Goal: Task Accomplishment & Management: Manage account settings

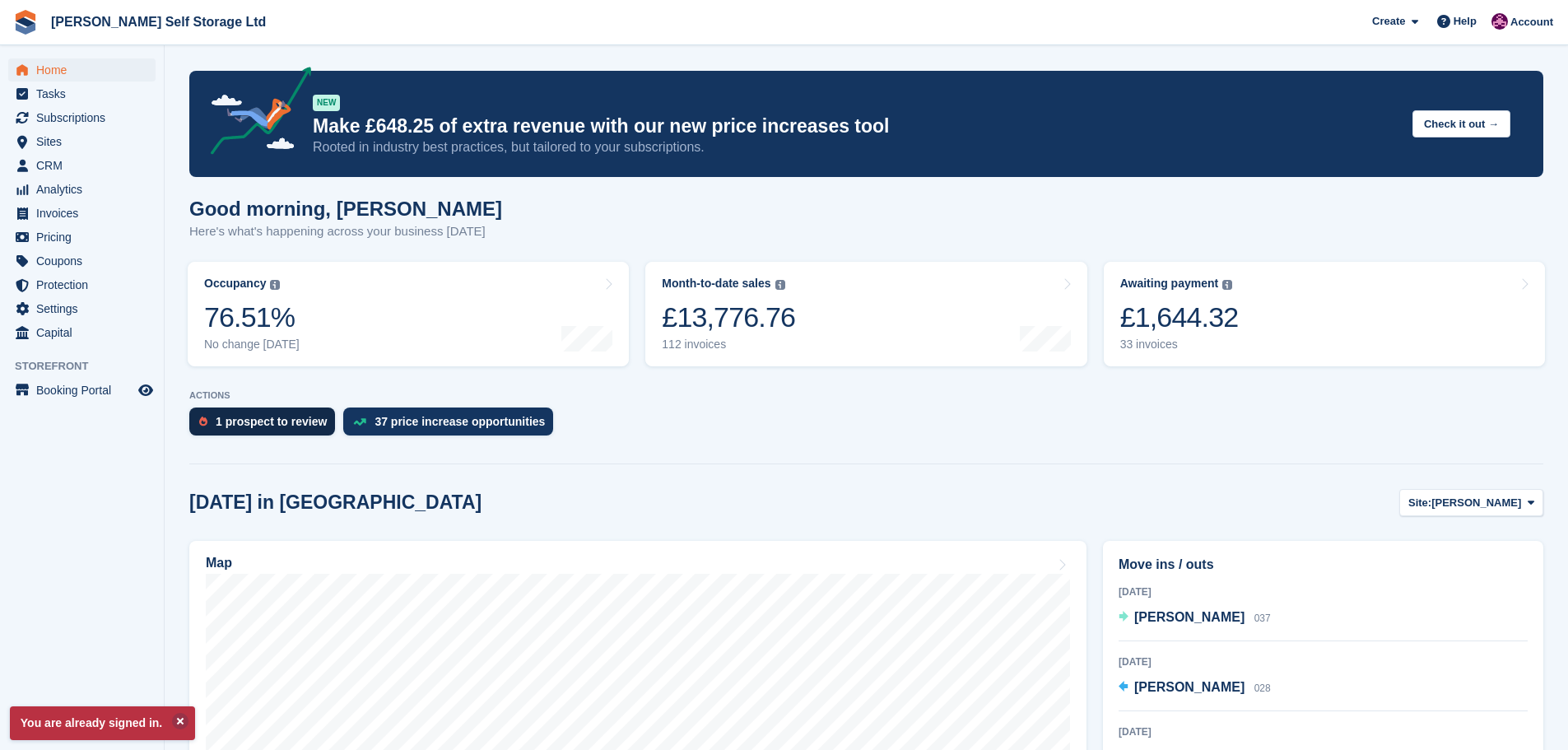
click at [233, 418] on div "1 prospect to review" at bounding box center [271, 421] width 111 height 13
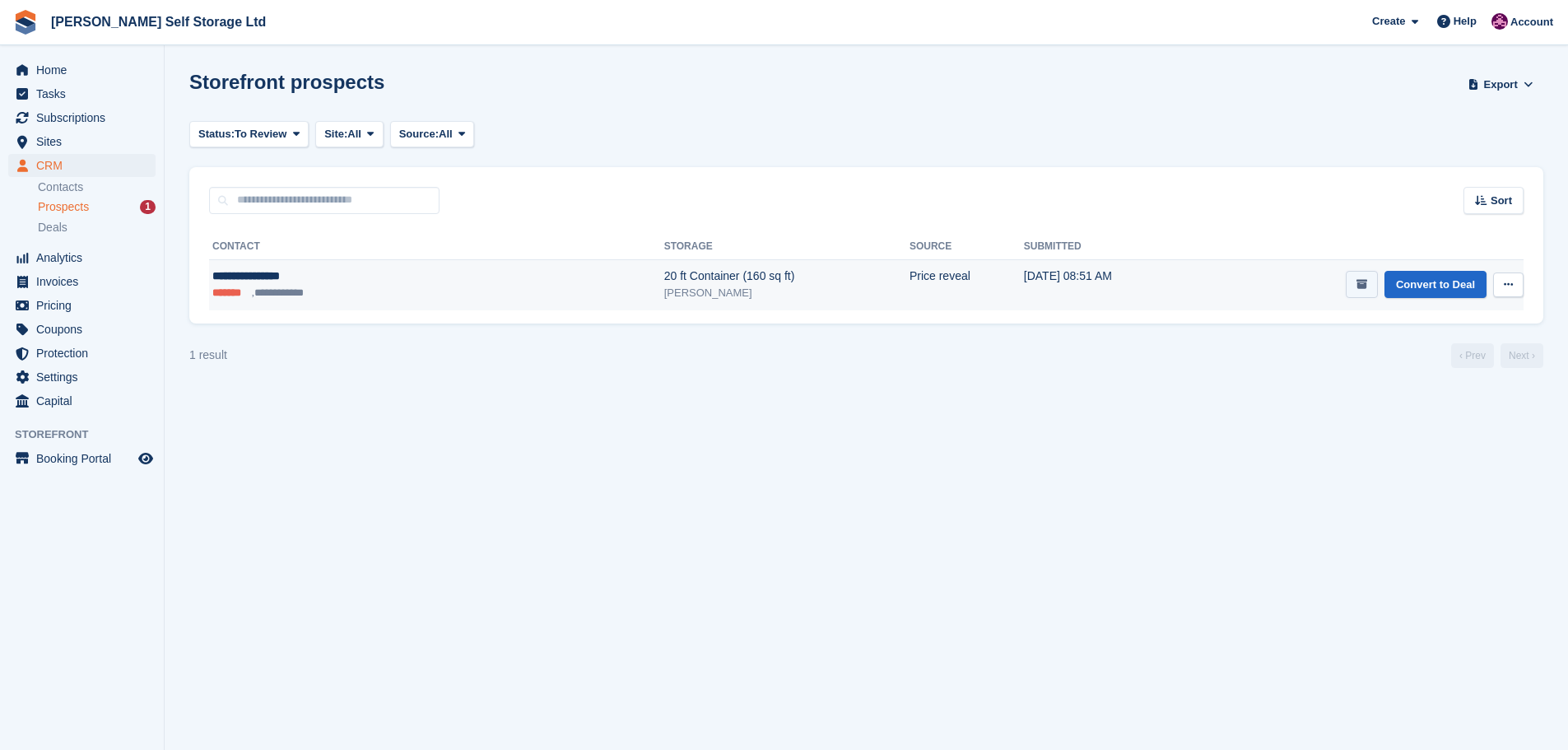
click at [1363, 285] on icon "submit" at bounding box center [1361, 285] width 10 height 10
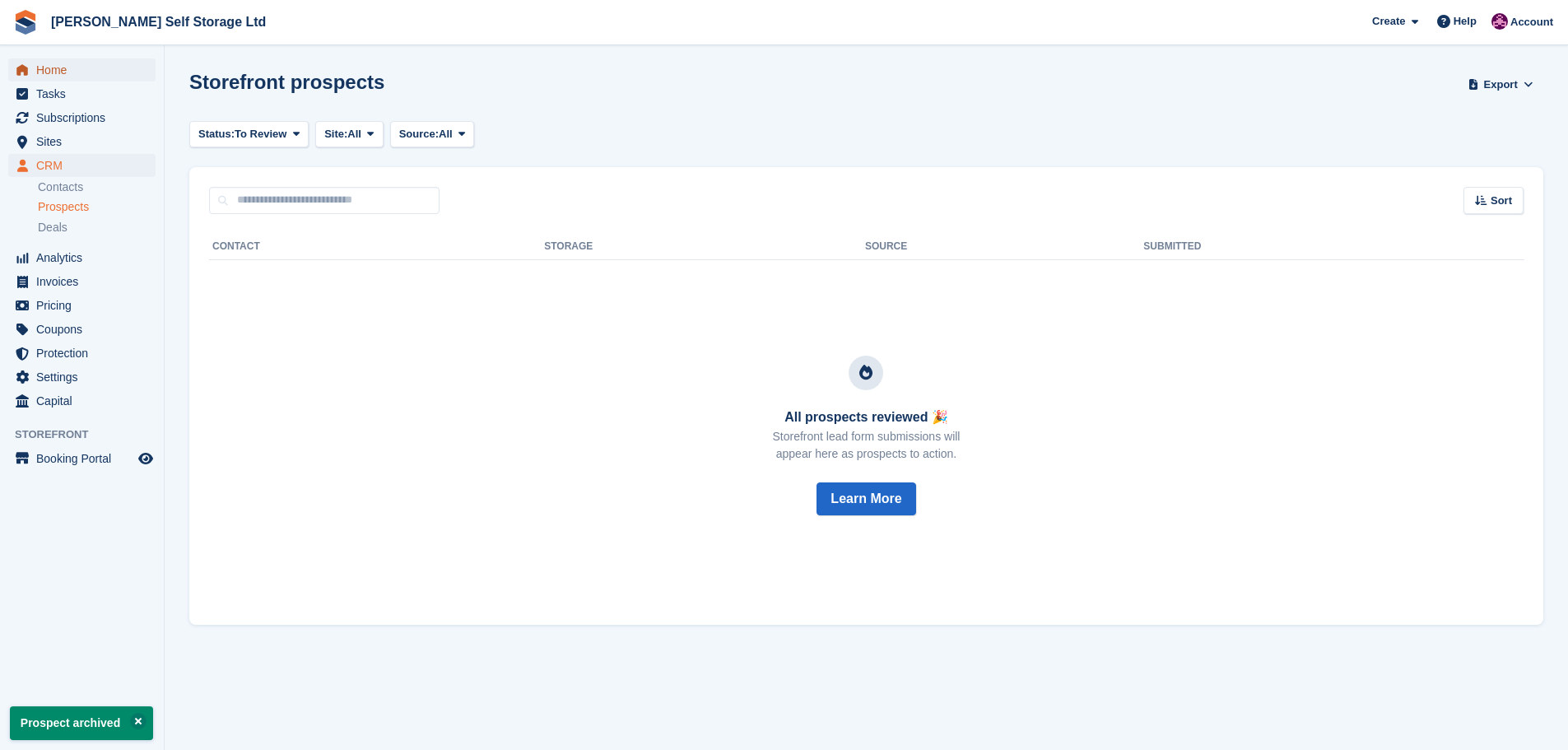
click at [66, 76] on span "Home" at bounding box center [86, 69] width 99 height 23
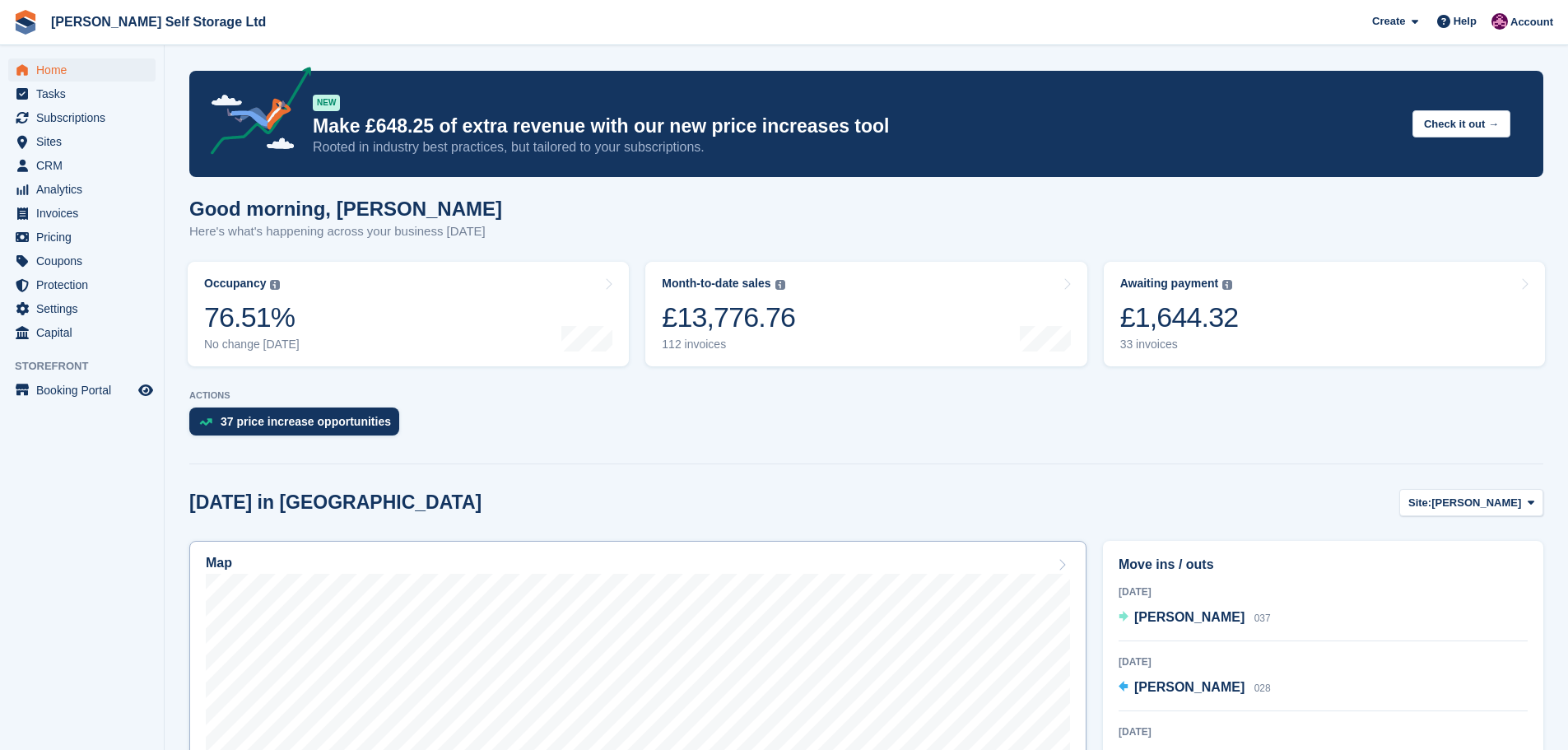
scroll to position [329, 0]
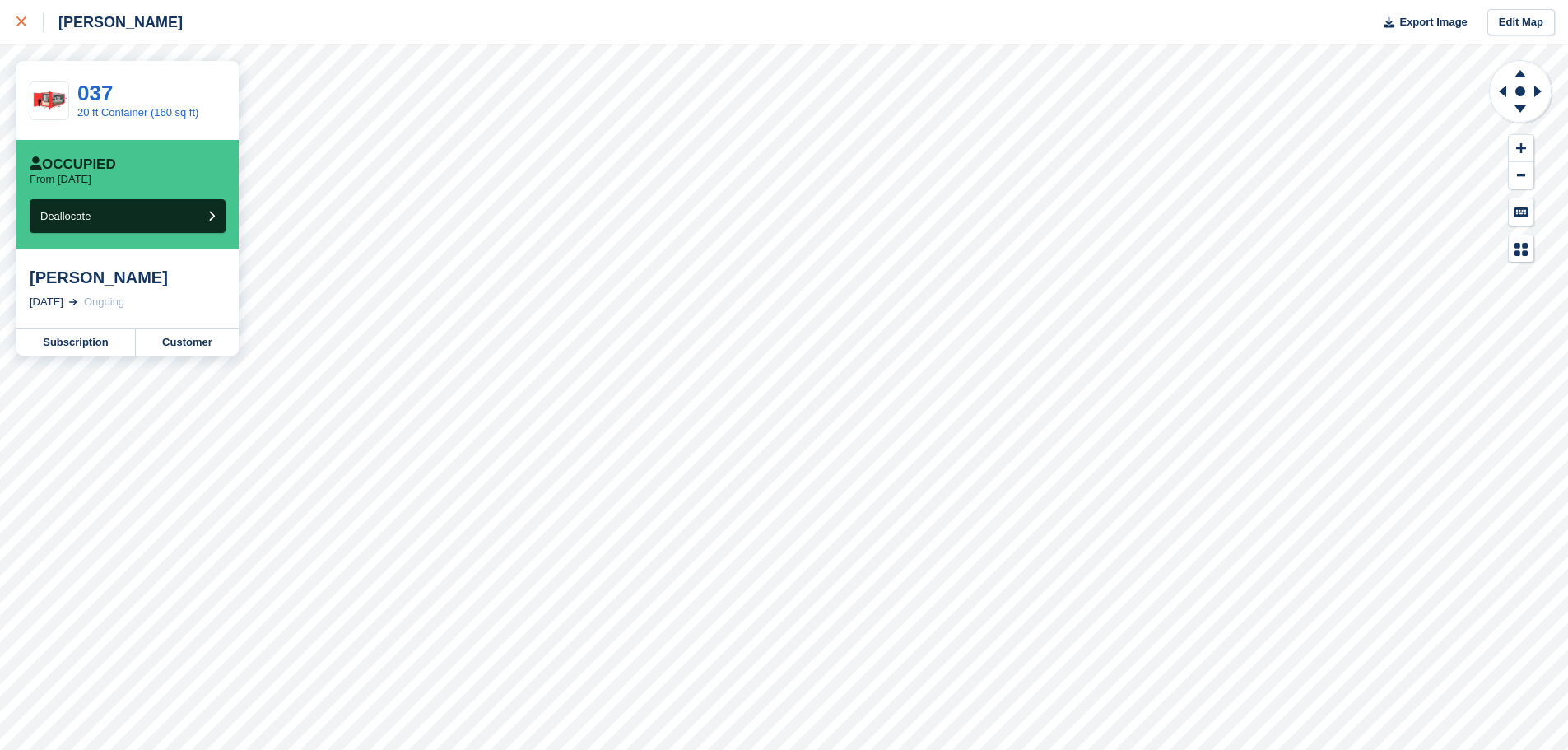
click at [25, 22] on icon at bounding box center [21, 21] width 10 height 10
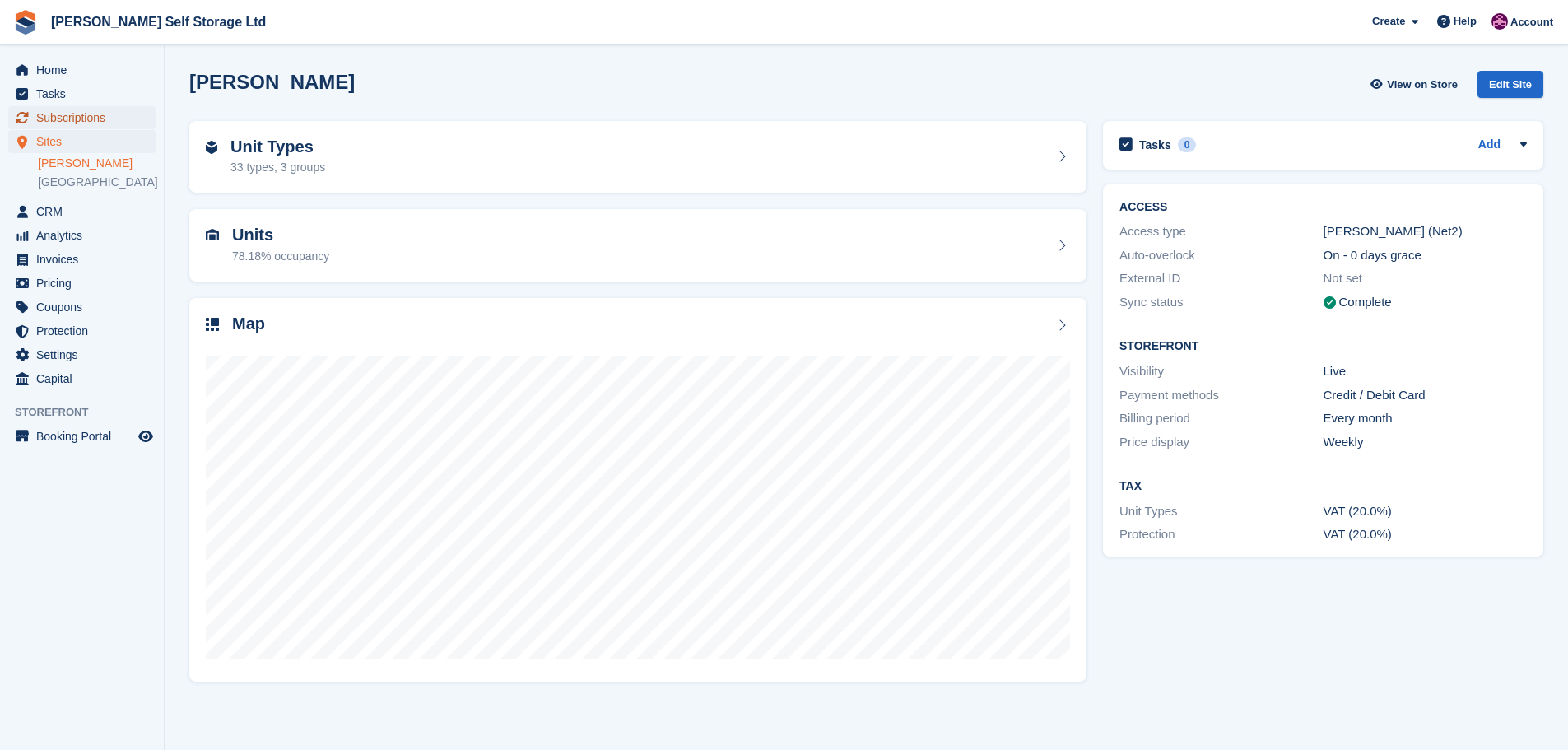
click at [82, 119] on span "Subscriptions" at bounding box center [86, 117] width 99 height 23
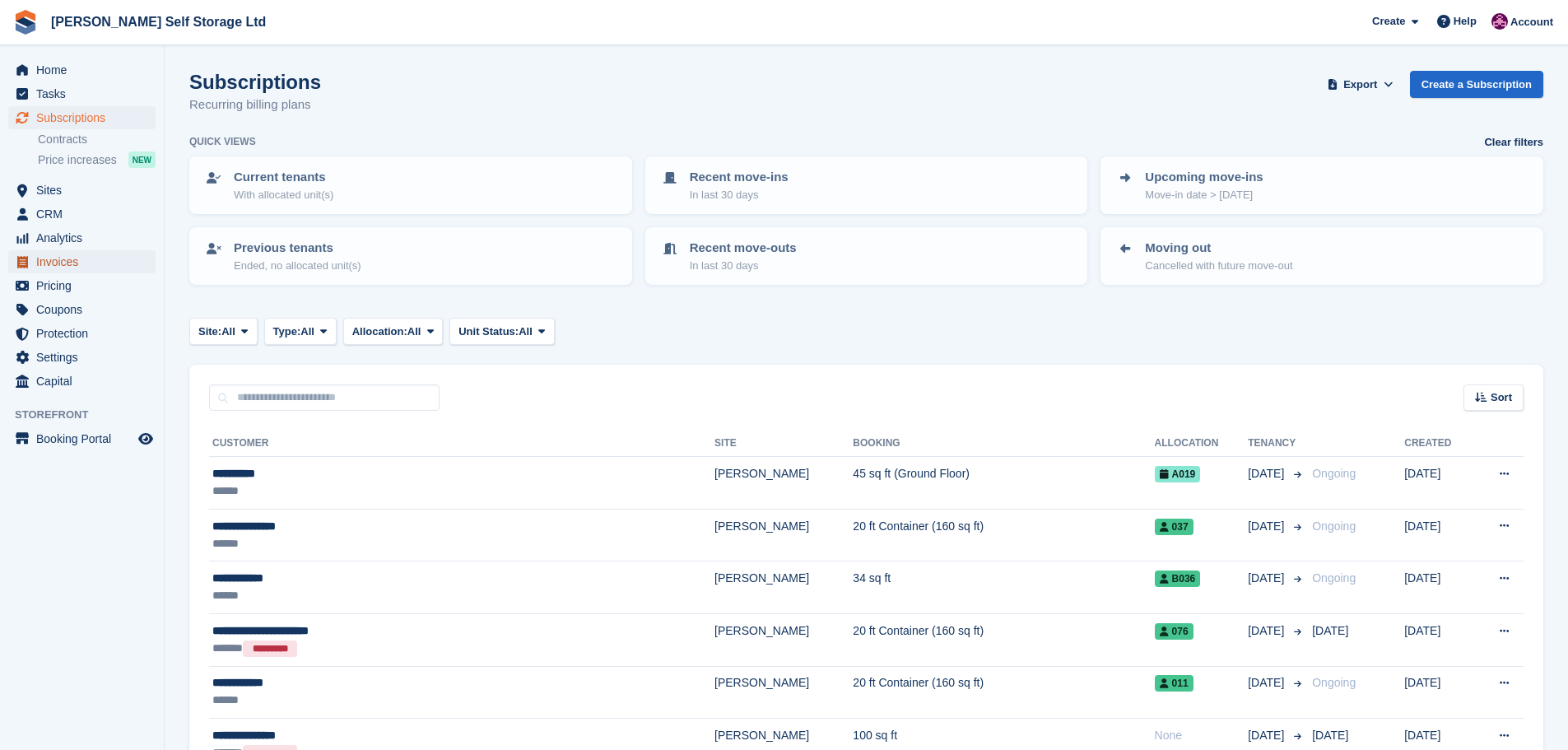
click at [54, 264] on span "Invoices" at bounding box center [86, 261] width 99 height 23
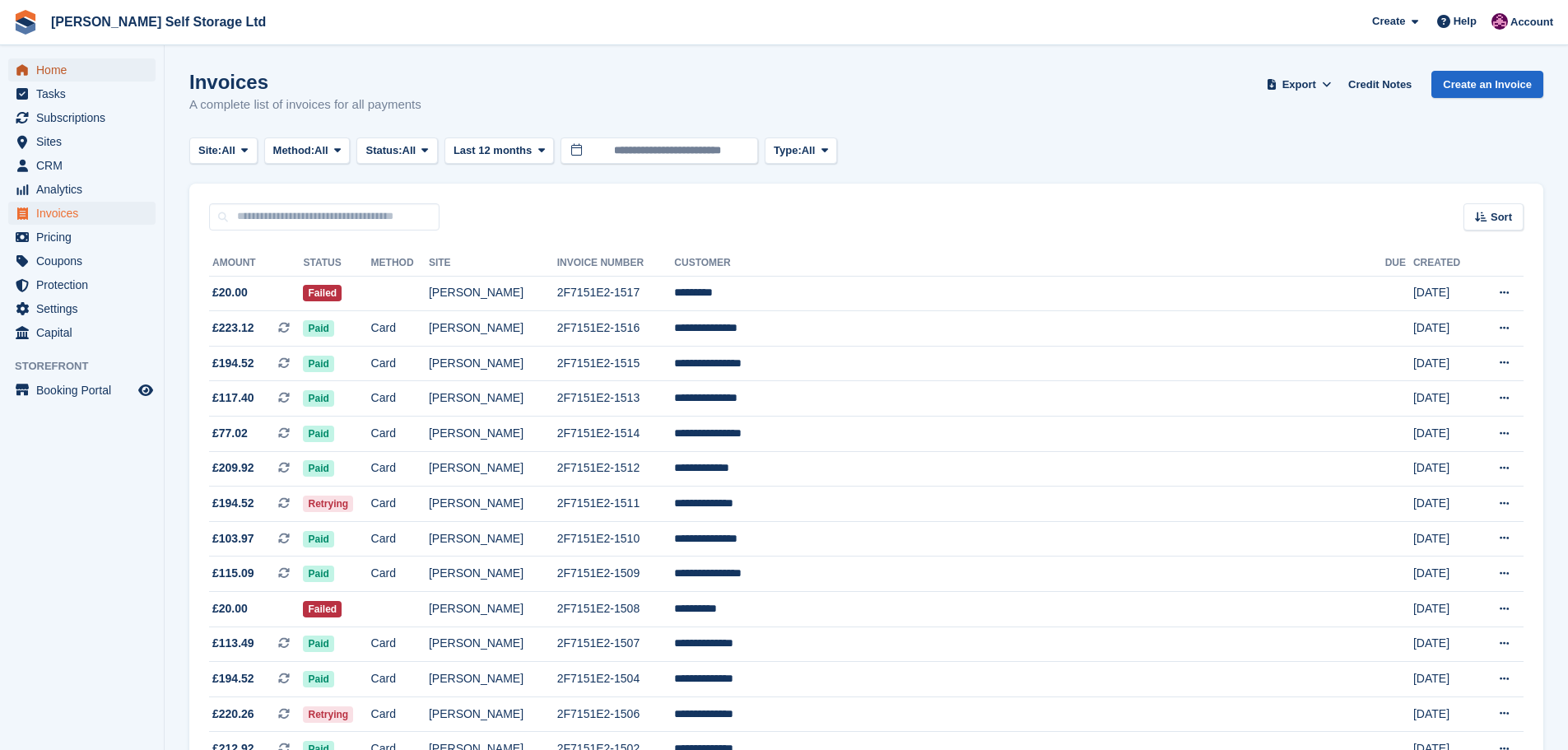
click at [56, 75] on span "Home" at bounding box center [86, 69] width 99 height 23
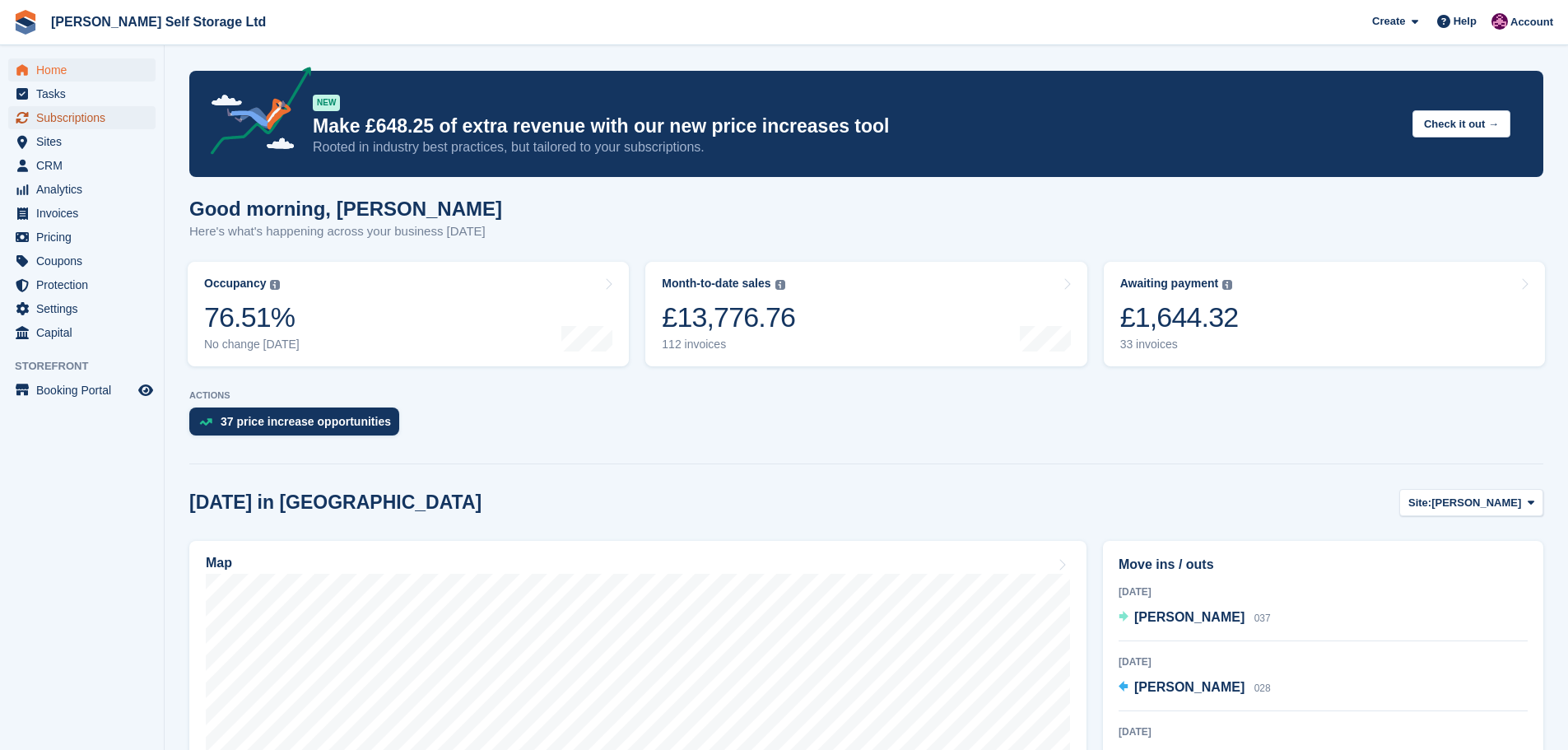
click at [69, 126] on span "Subscriptions" at bounding box center [86, 117] width 99 height 23
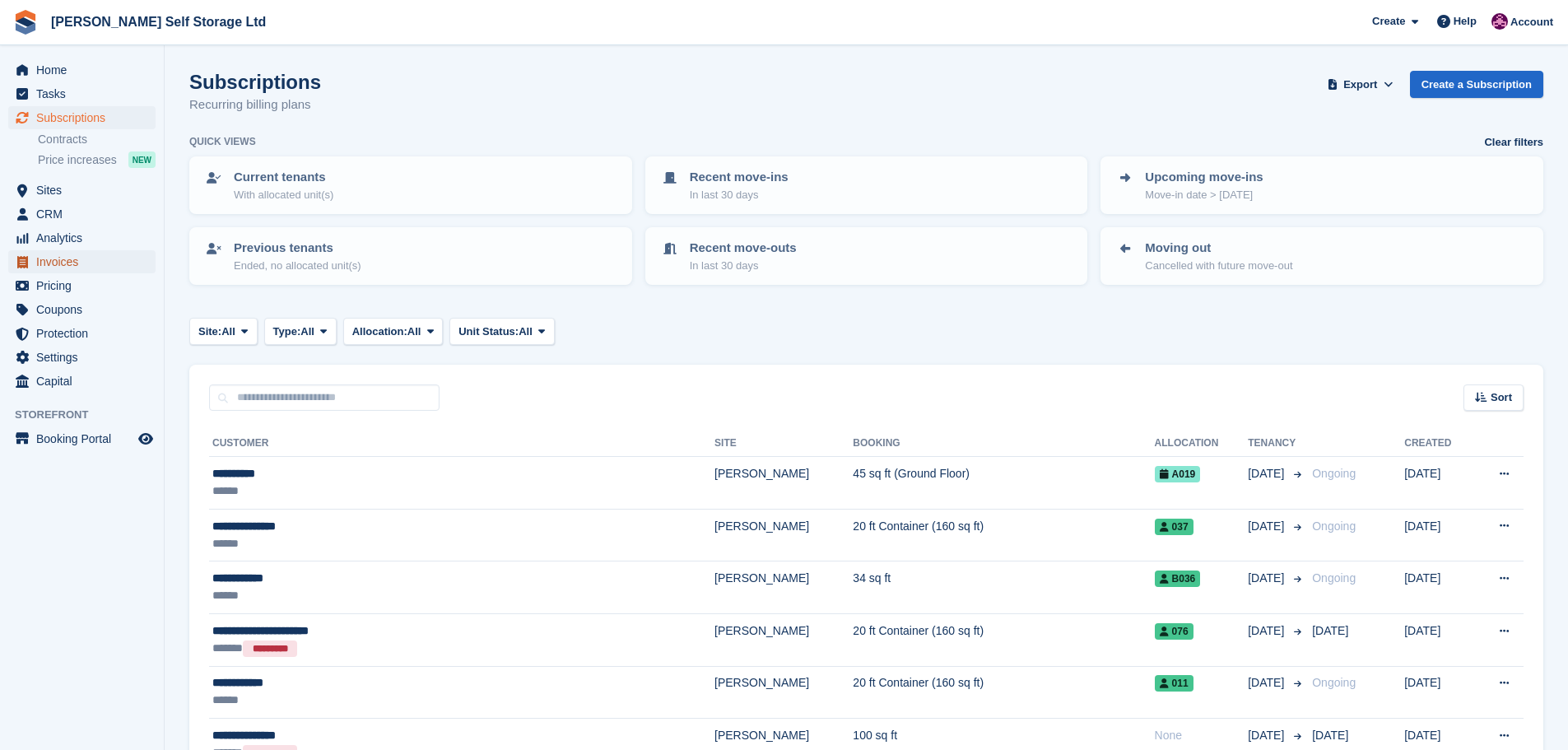
click at [56, 267] on span "Invoices" at bounding box center [86, 261] width 99 height 23
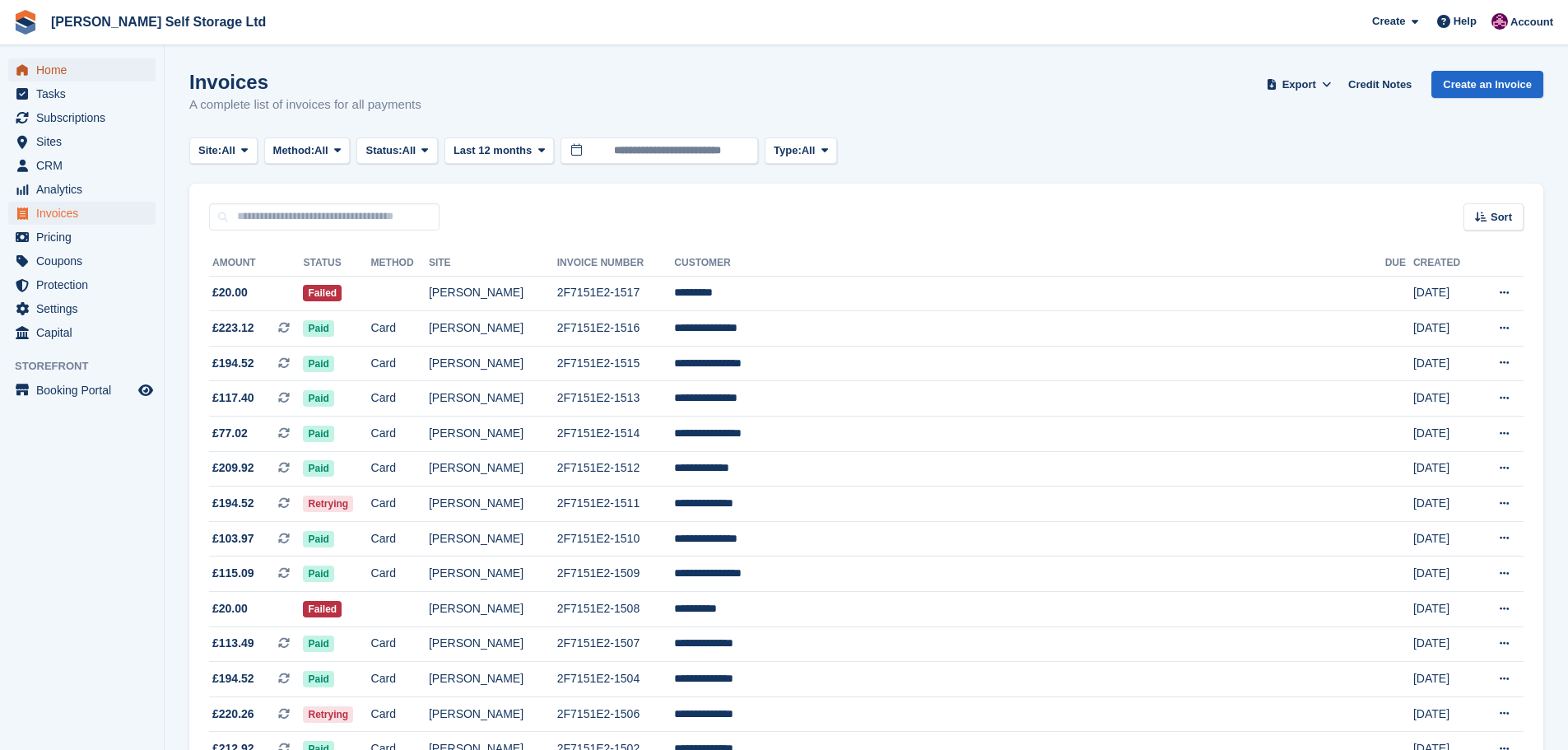
click at [51, 69] on span "Home" at bounding box center [86, 69] width 99 height 23
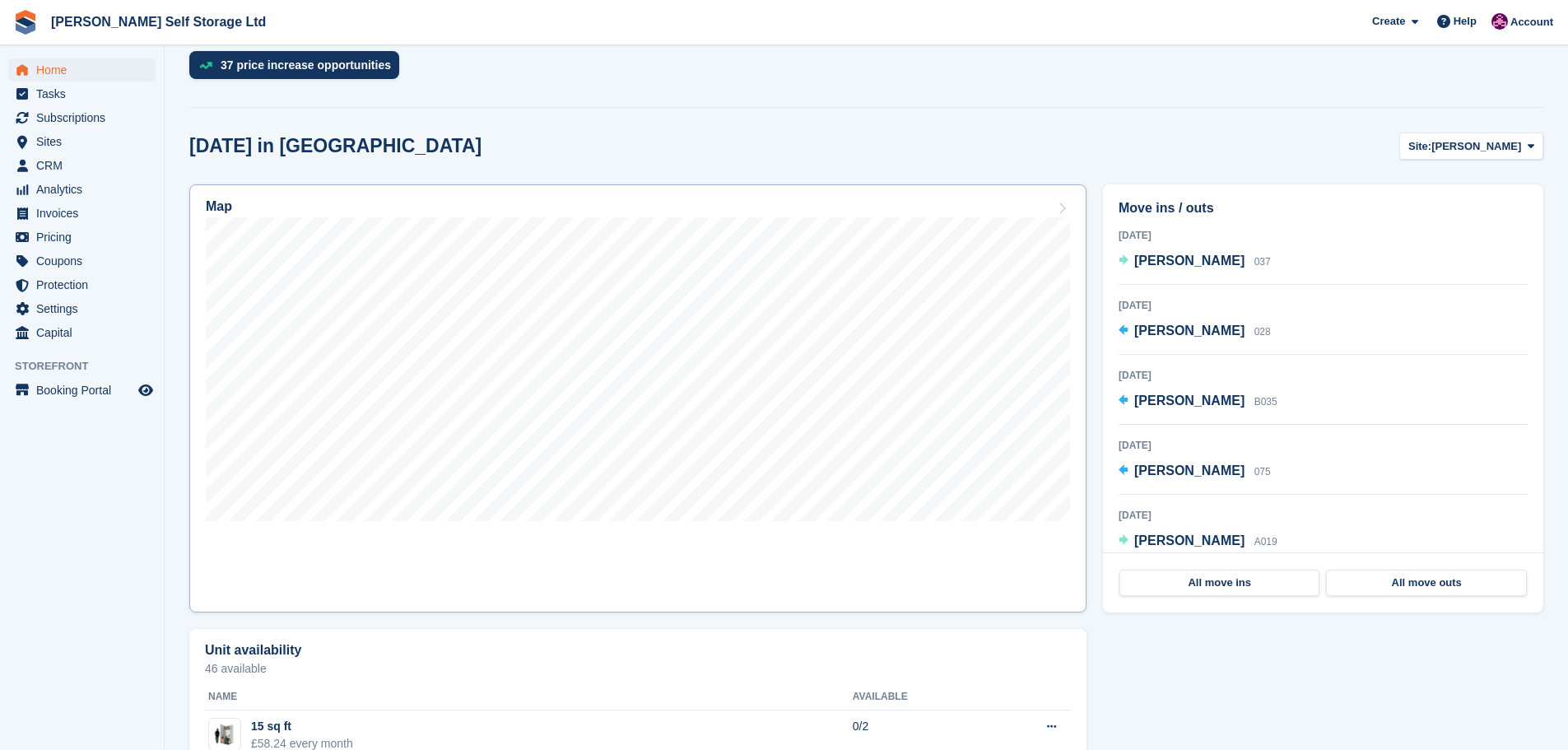
scroll to position [411, 0]
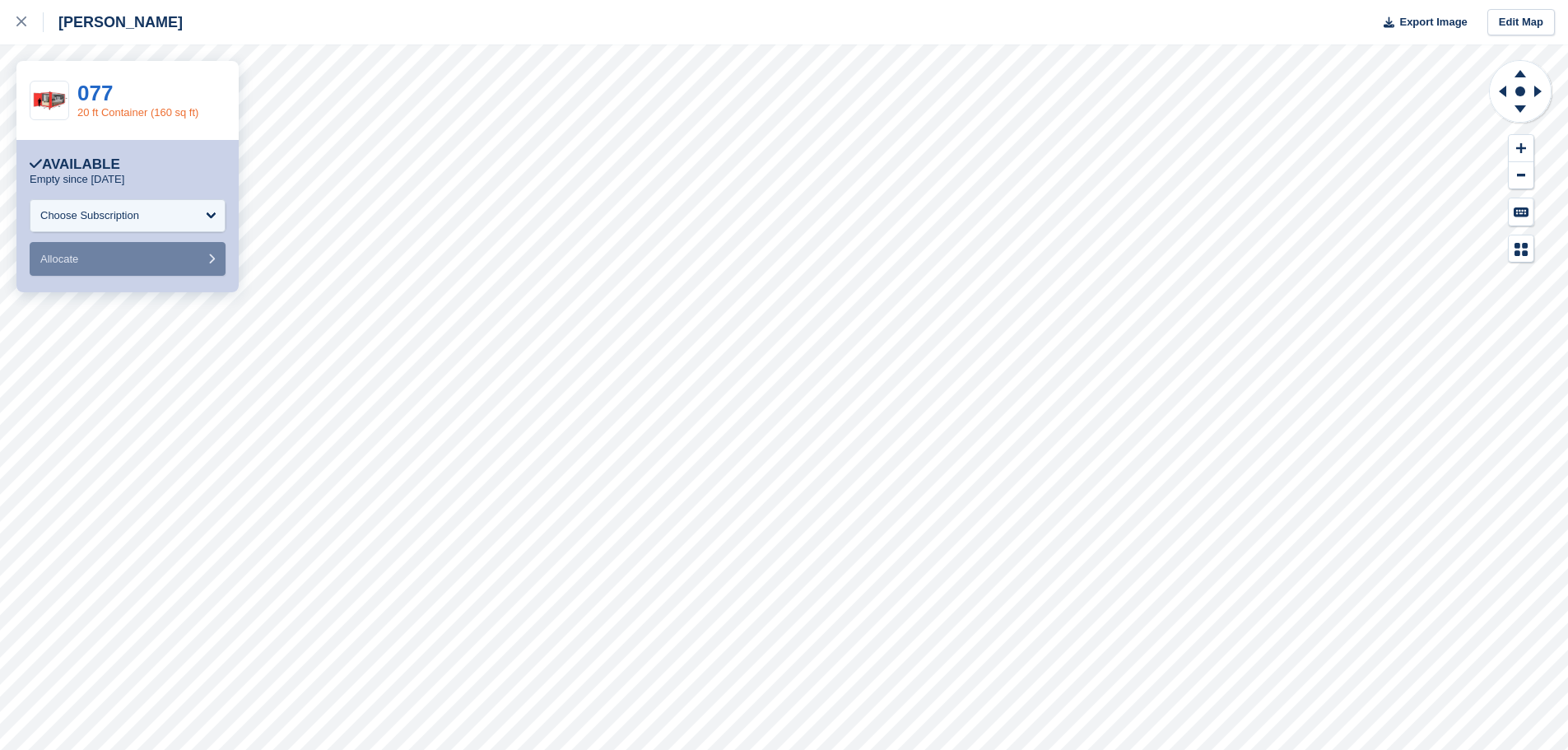
click at [116, 106] on link "20 ft Container (160 sq ft)" at bounding box center [137, 112] width 121 height 12
click at [36, 14] on div at bounding box center [30, 22] width 27 height 20
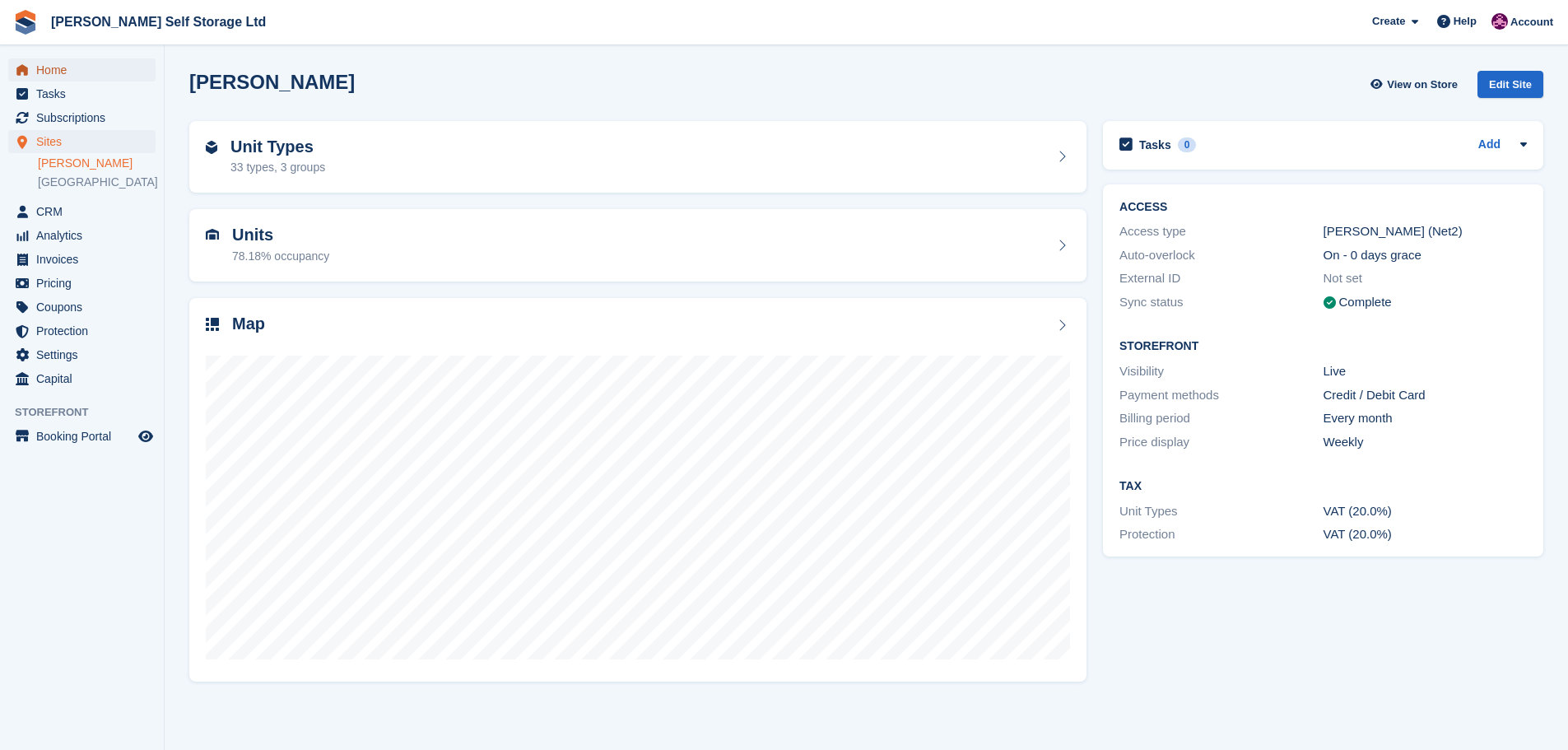
click at [57, 78] on span "Home" at bounding box center [86, 69] width 99 height 23
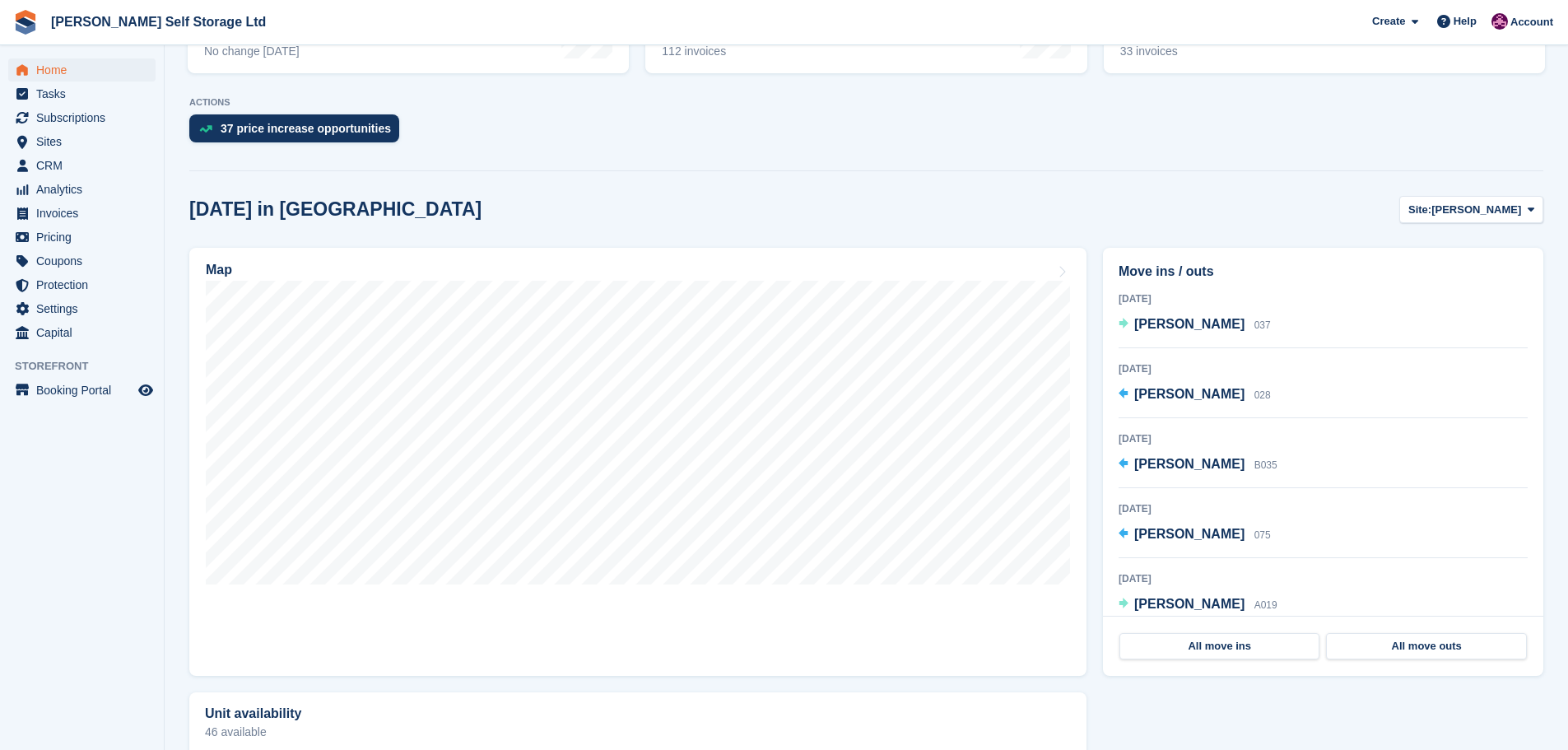
scroll to position [329, 0]
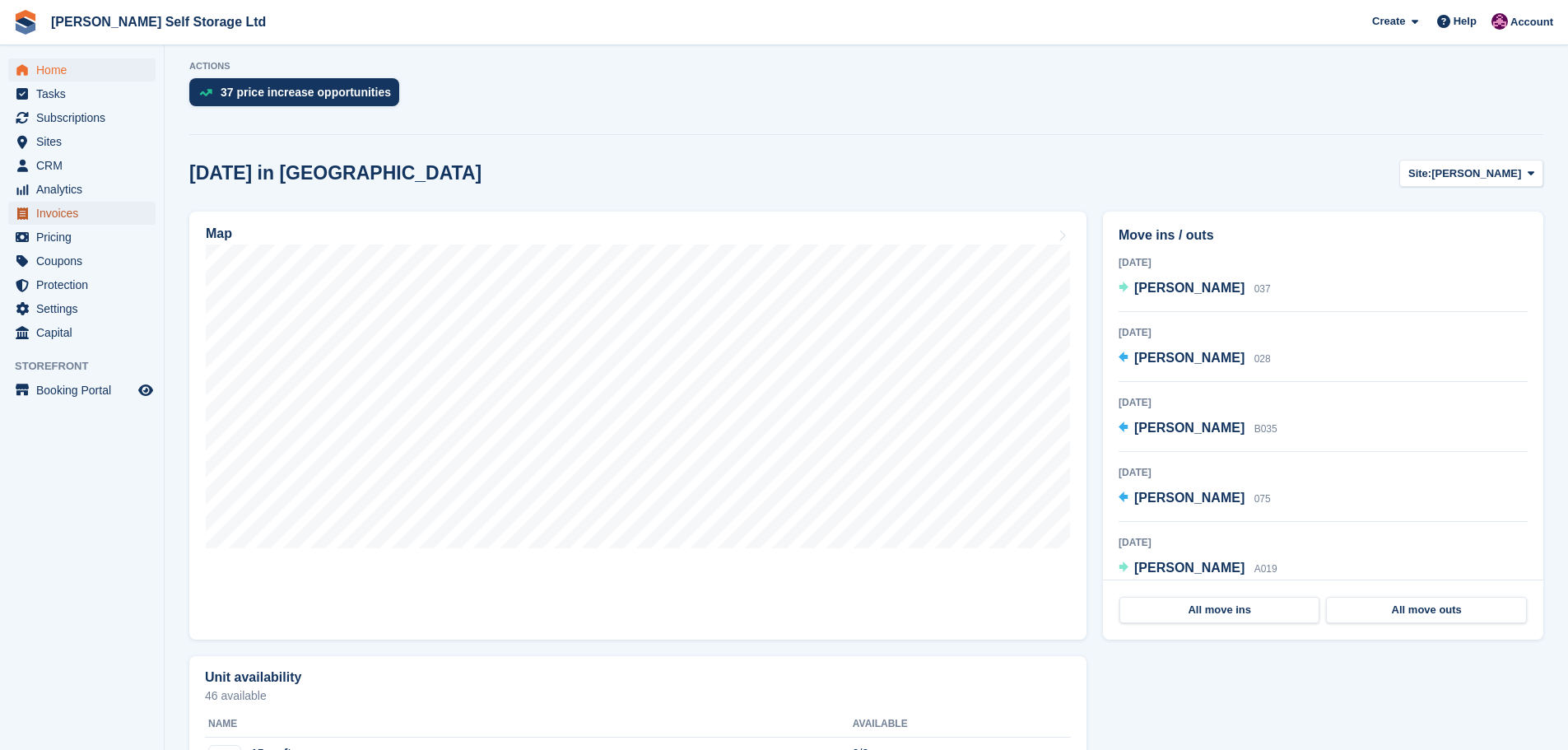
click at [89, 218] on span "Invoices" at bounding box center [86, 213] width 99 height 23
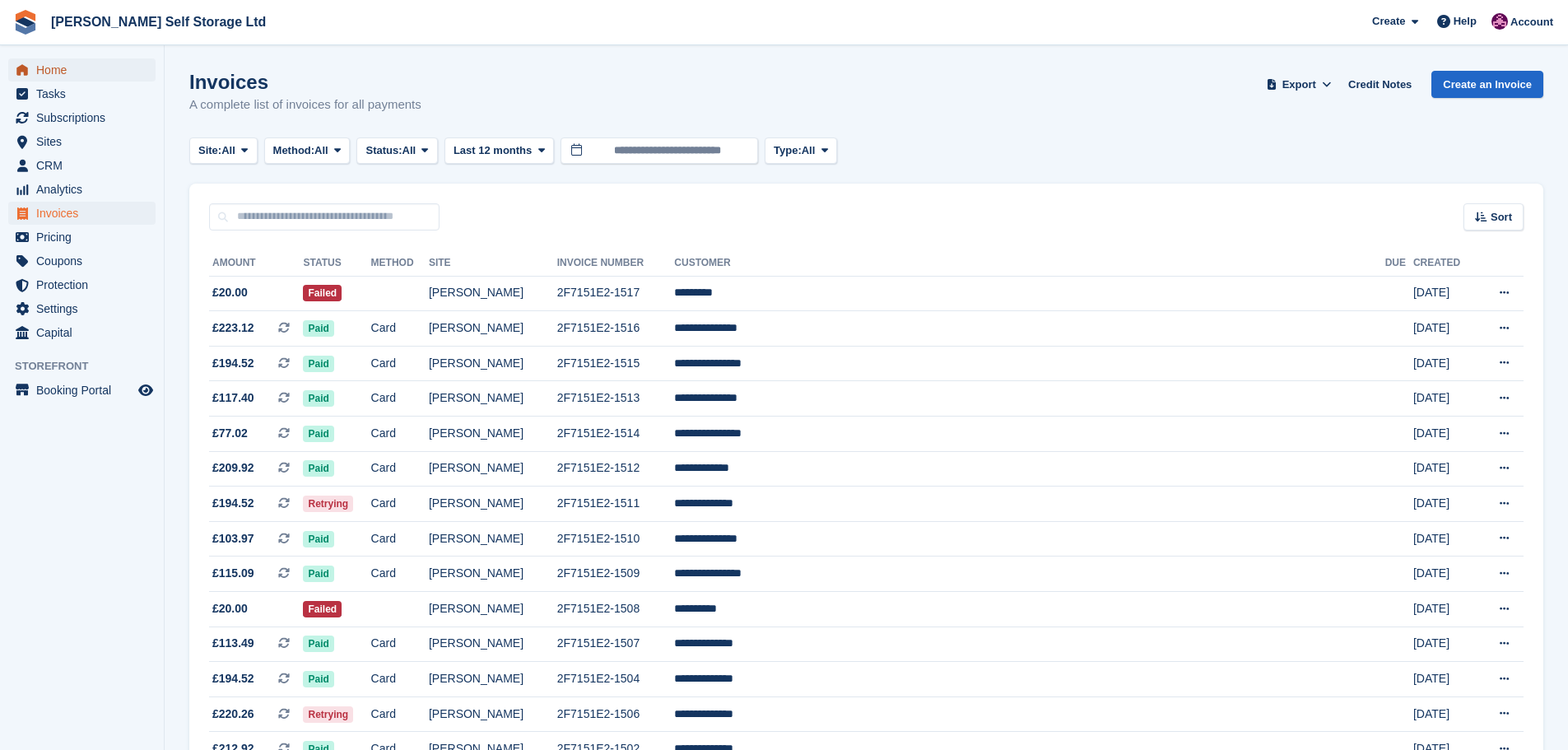
click at [68, 68] on span "Home" at bounding box center [86, 69] width 99 height 23
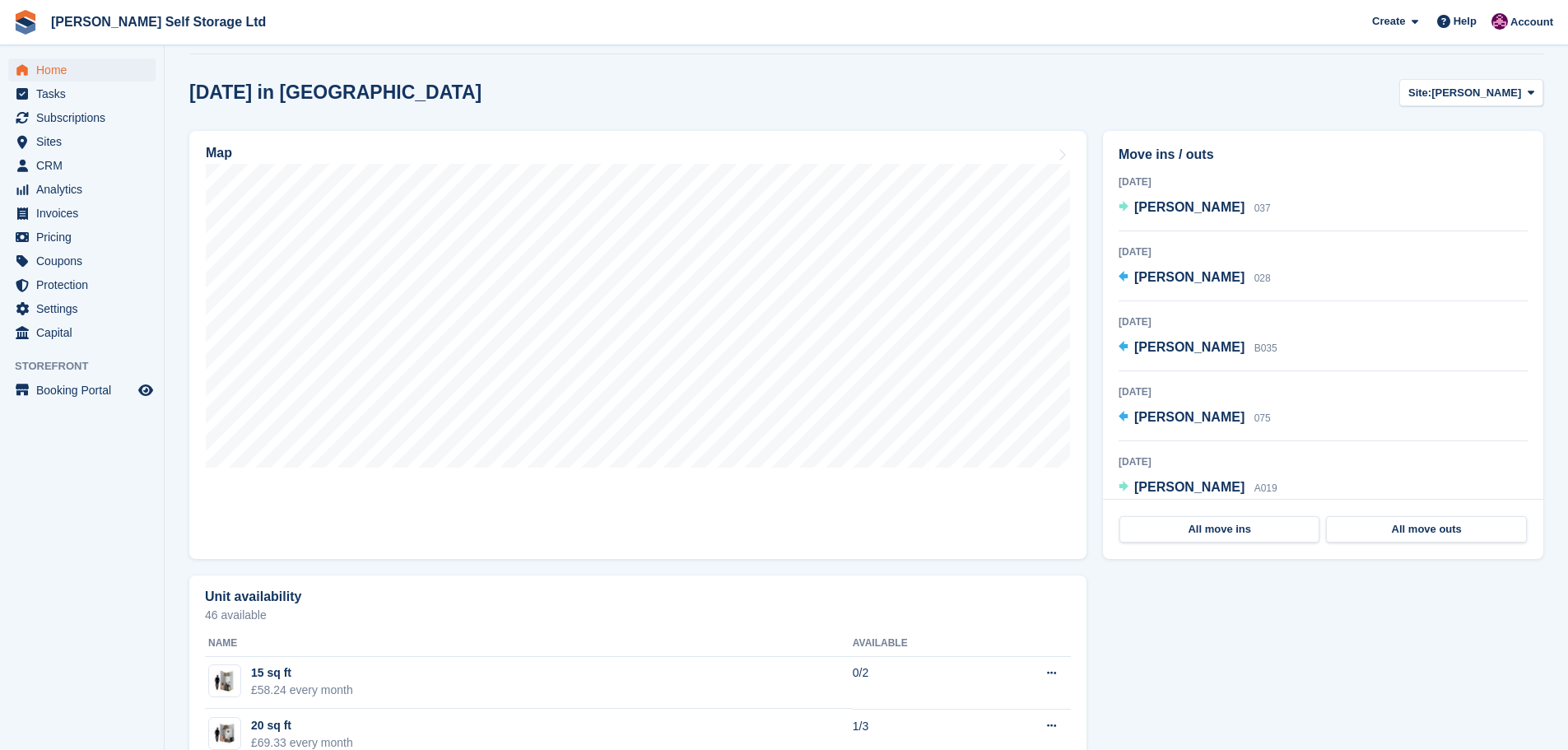
scroll to position [247, 0]
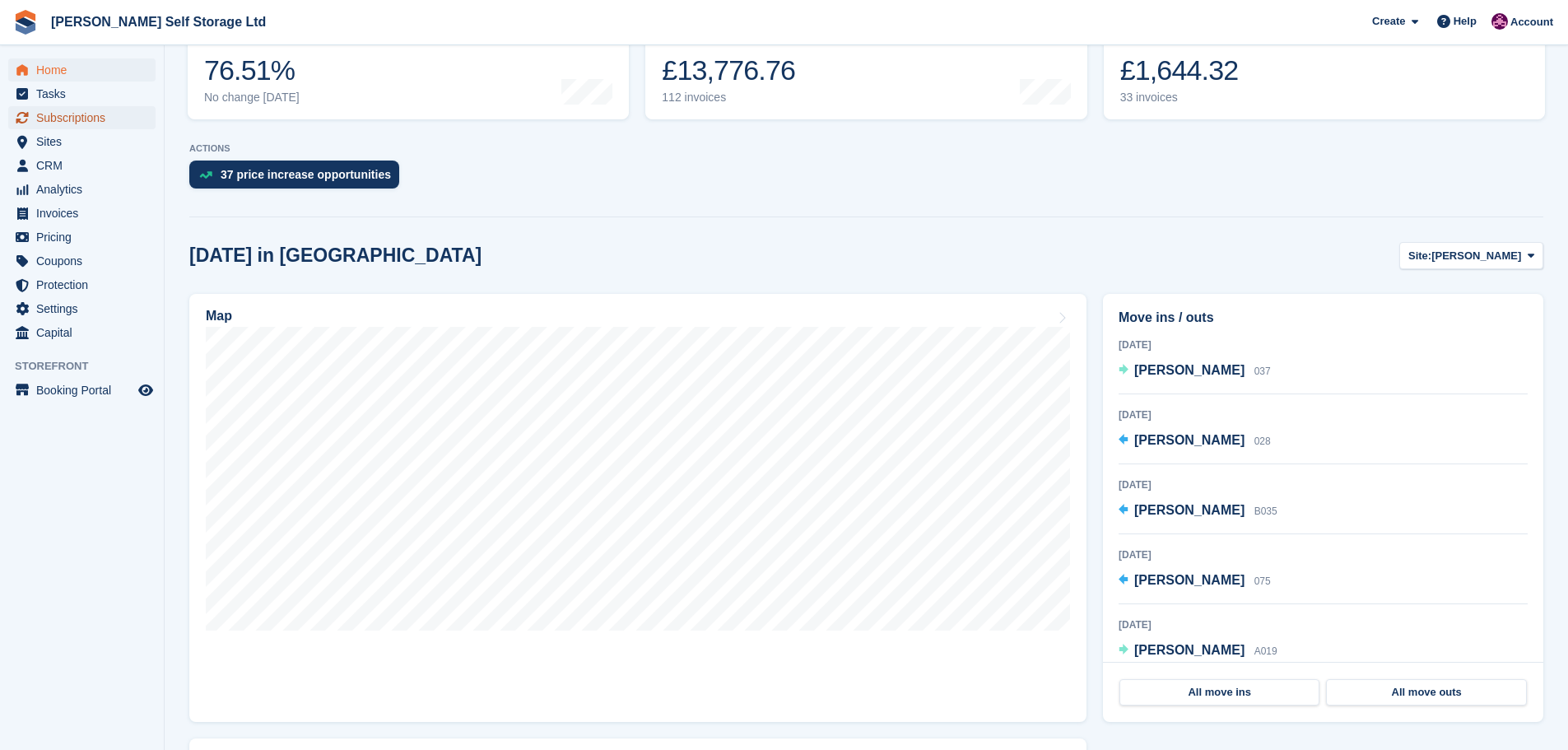
click at [90, 128] on span "Subscriptions" at bounding box center [86, 117] width 99 height 23
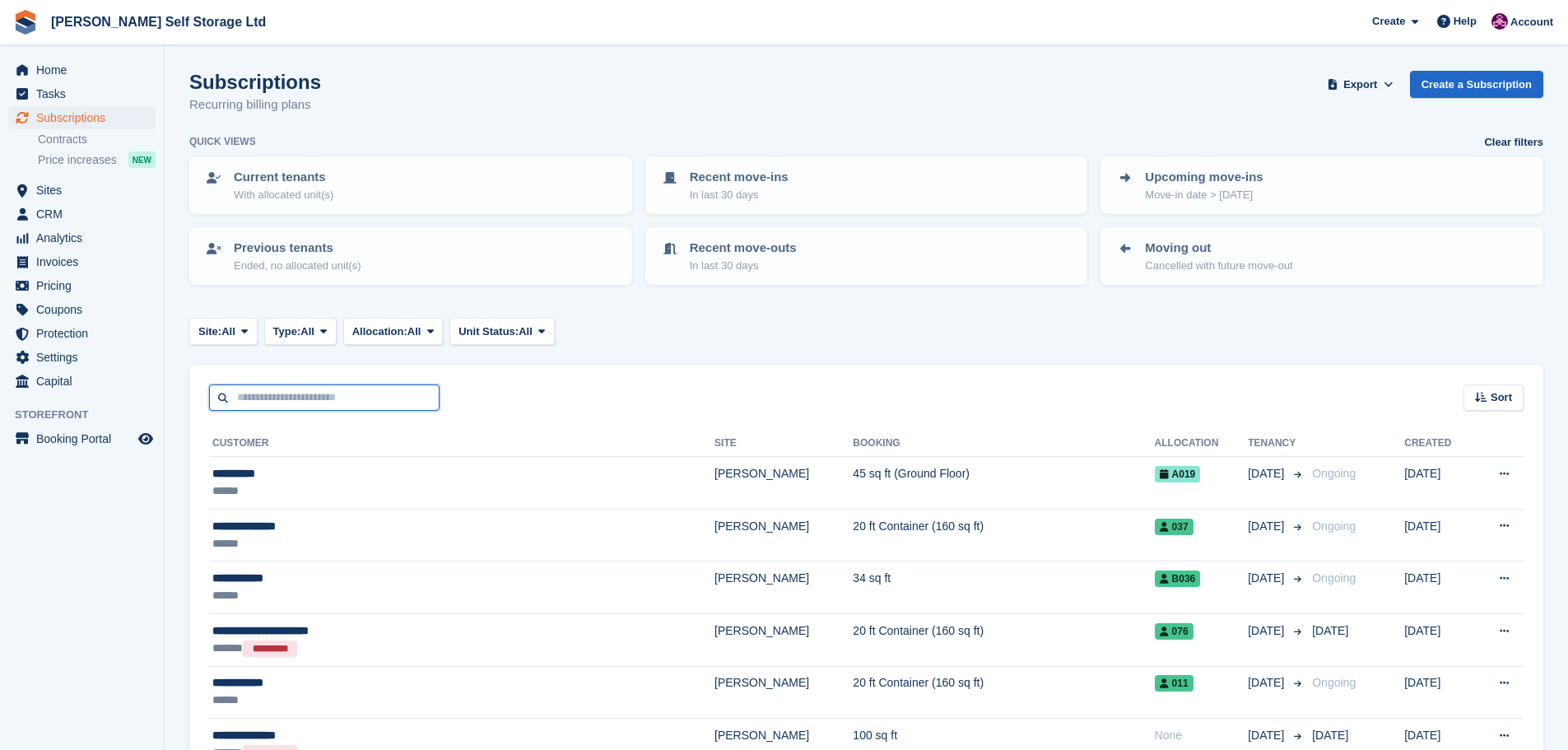
click at [292, 388] on input "text" at bounding box center [325, 398] width 231 height 27
type input "***"
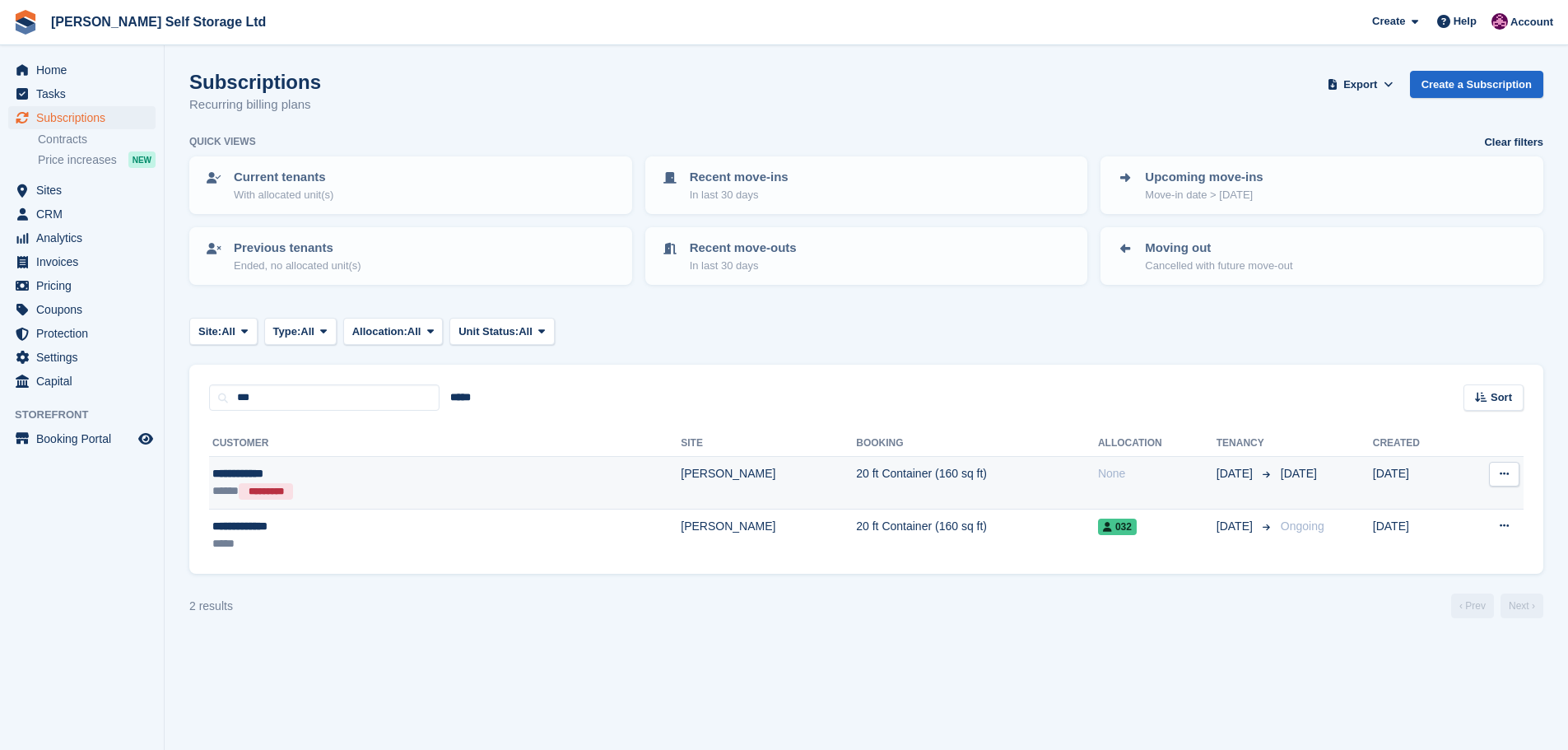
click at [331, 464] on td "**********" at bounding box center [444, 483] width 471 height 53
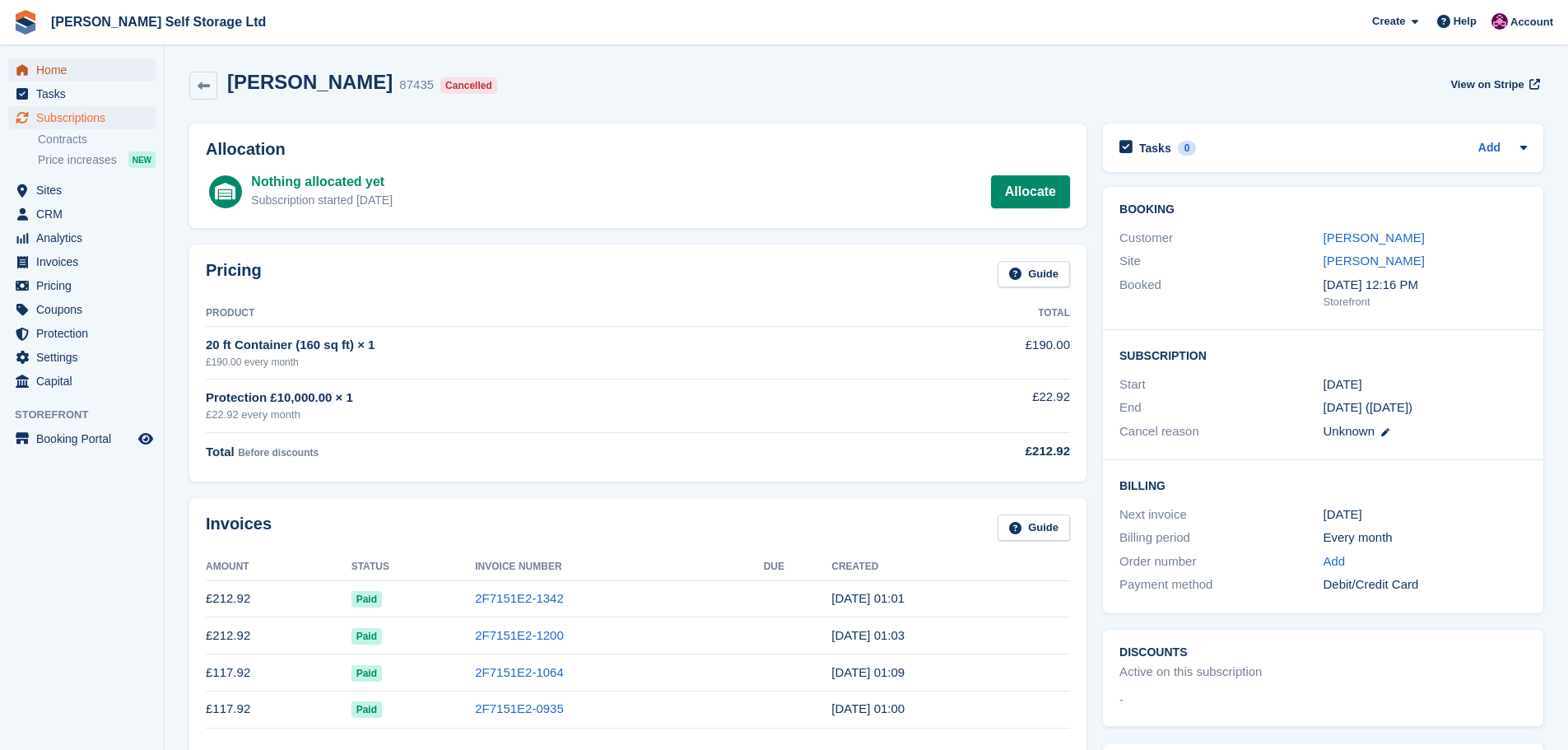
click at [60, 72] on span "Home" at bounding box center [86, 69] width 99 height 23
